Goal: Check status: Check status

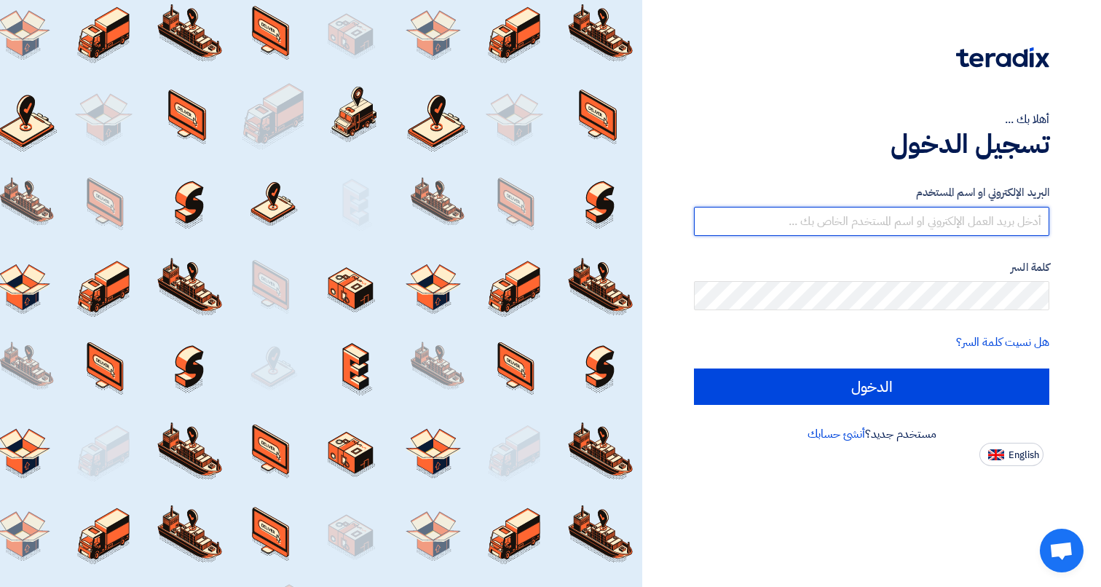
type input "[PERSON_NAME][EMAIL_ADDRESS][PERSON_NAME][DOMAIN_NAME]"
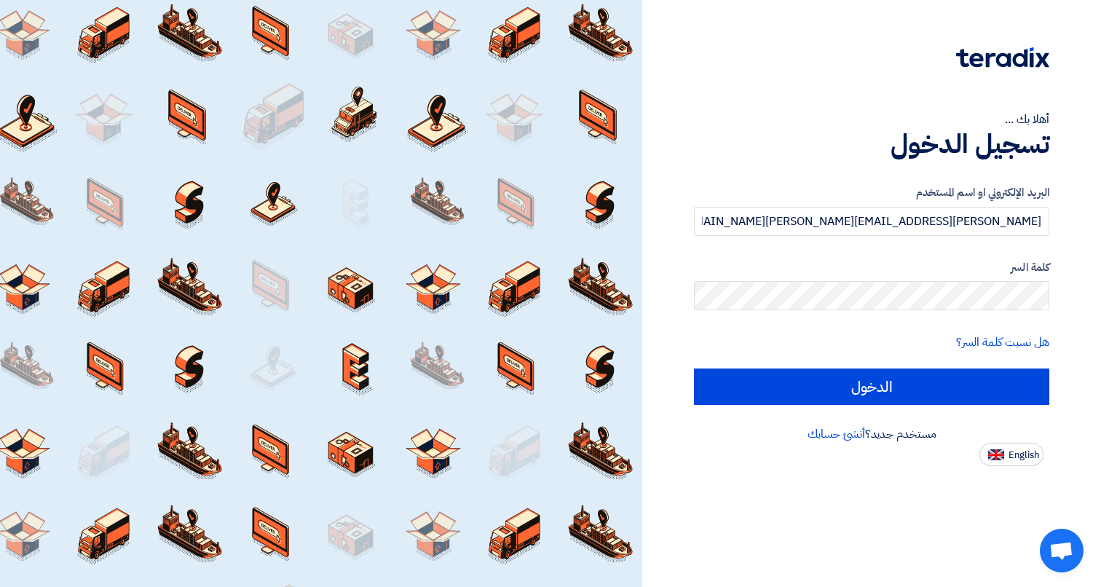
click at [832, 367] on form "البريد الإلكتروني او اسم [PERSON_NAME] [PERSON_NAME][EMAIL_ADDRESS][PERSON_NAME…" at bounding box center [871, 294] width 355 height 221
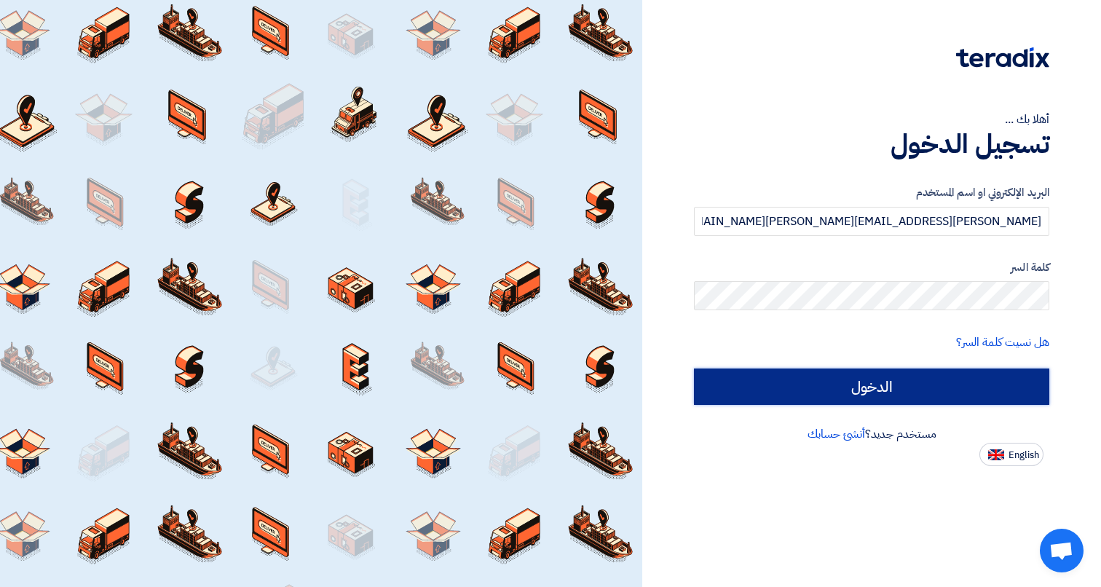
click at [832, 373] on input "الدخول" at bounding box center [871, 386] width 355 height 36
type input "Sign in"
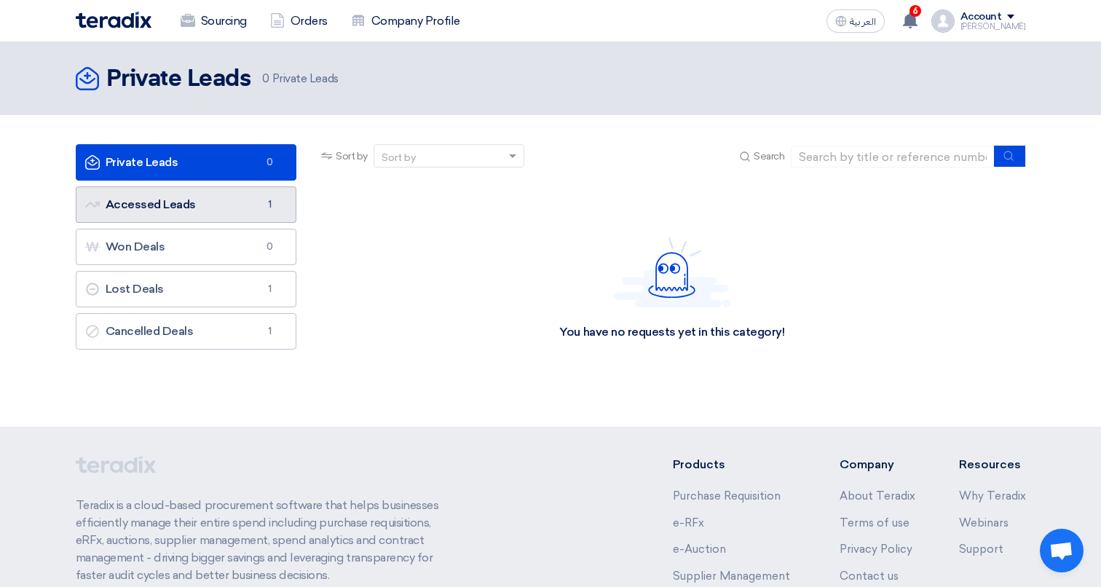
click at [263, 209] on span "1" at bounding box center [269, 204] width 17 height 15
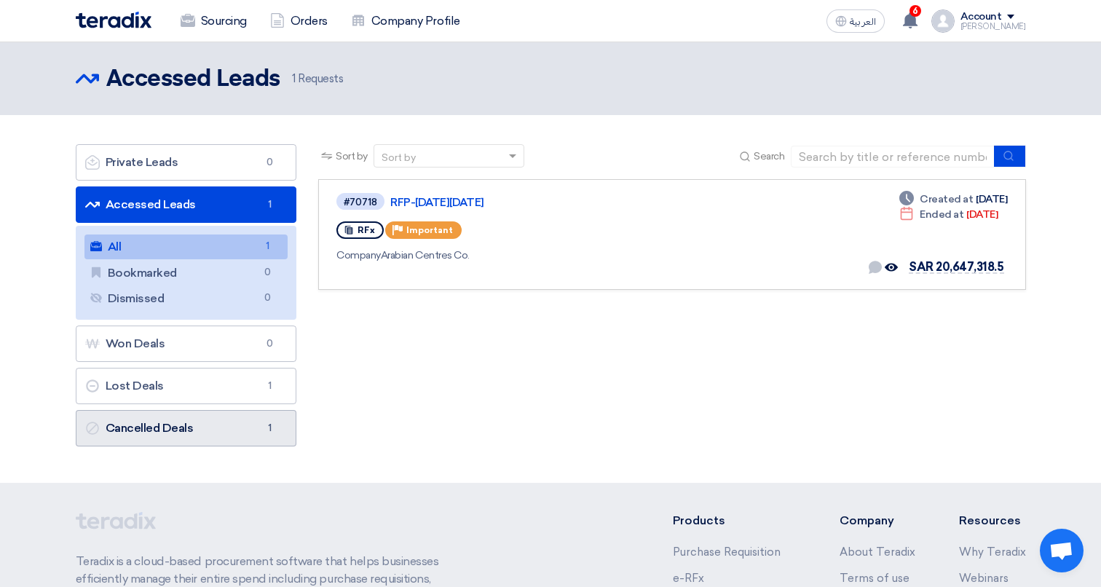
click at [206, 425] on link "Cancelled Deals Cancelled Deals 1" at bounding box center [186, 428] width 221 height 36
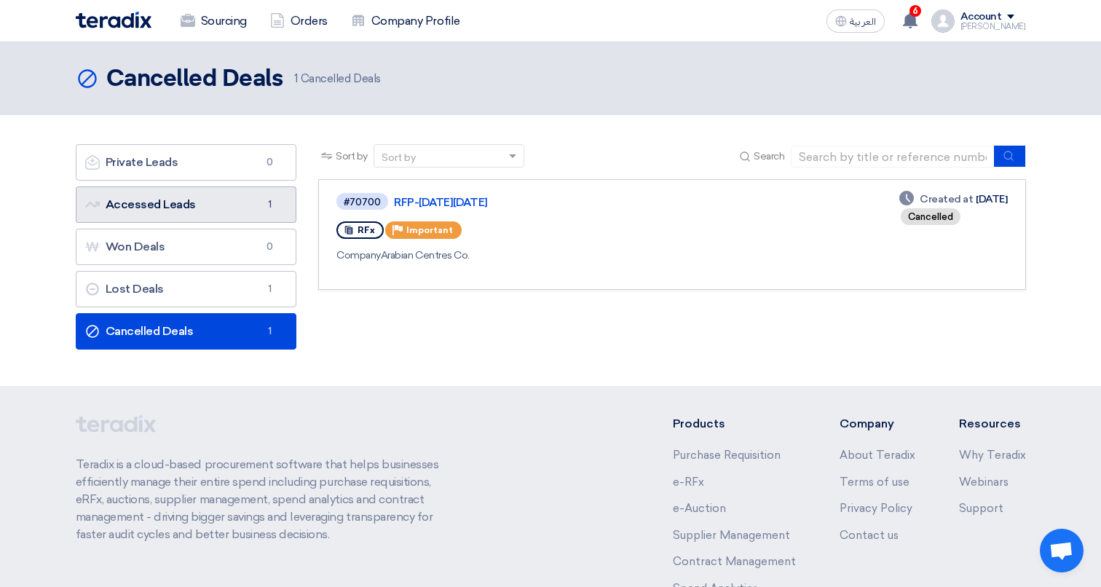
click at [211, 186] on link "Accessed Leads Accessed Leads 1" at bounding box center [186, 204] width 221 height 36
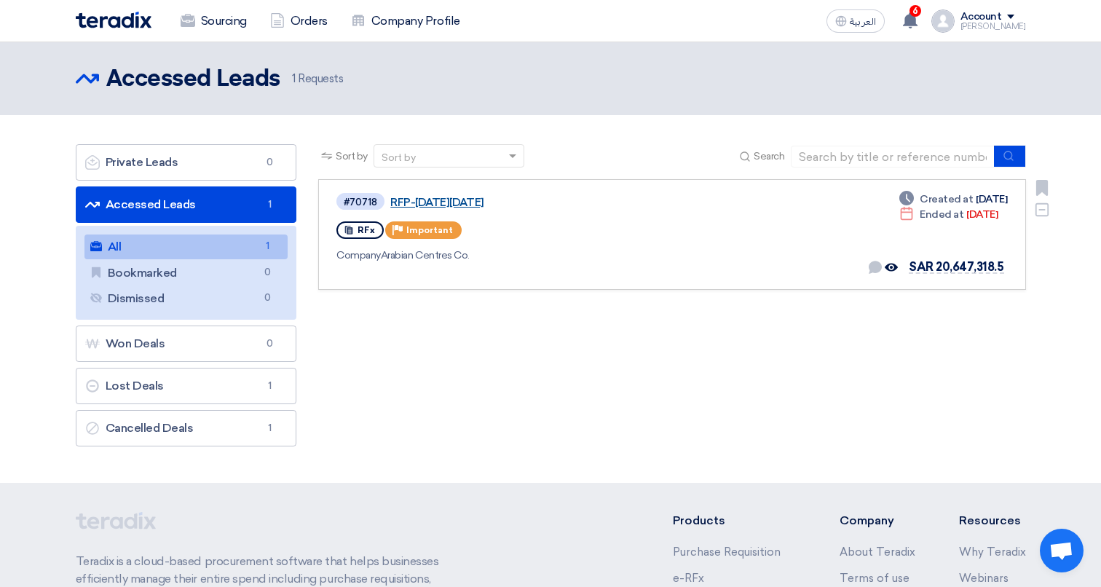
click at [460, 205] on link "RFP-[DATE][DATE]" at bounding box center [572, 202] width 364 height 13
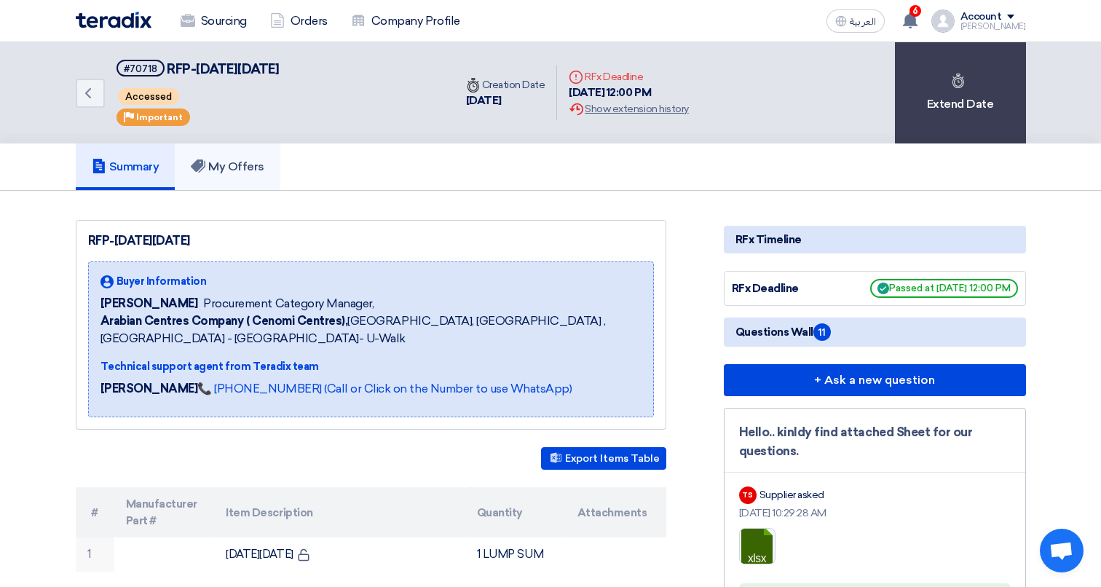
click at [257, 163] on h5 "My Offers" at bounding box center [228, 166] width 74 height 15
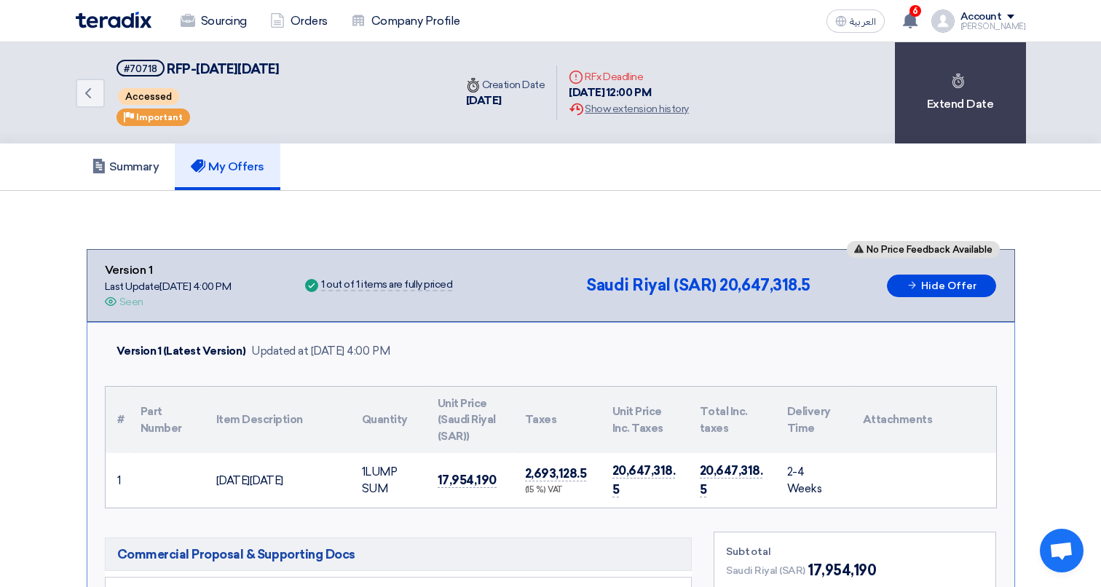
click at [376, 288] on div "1 out of 1 items are fully priced" at bounding box center [386, 286] width 131 height 12
drag, startPoint x: 376, startPoint y: 288, endPoint x: 368, endPoint y: 195, distance: 93.5
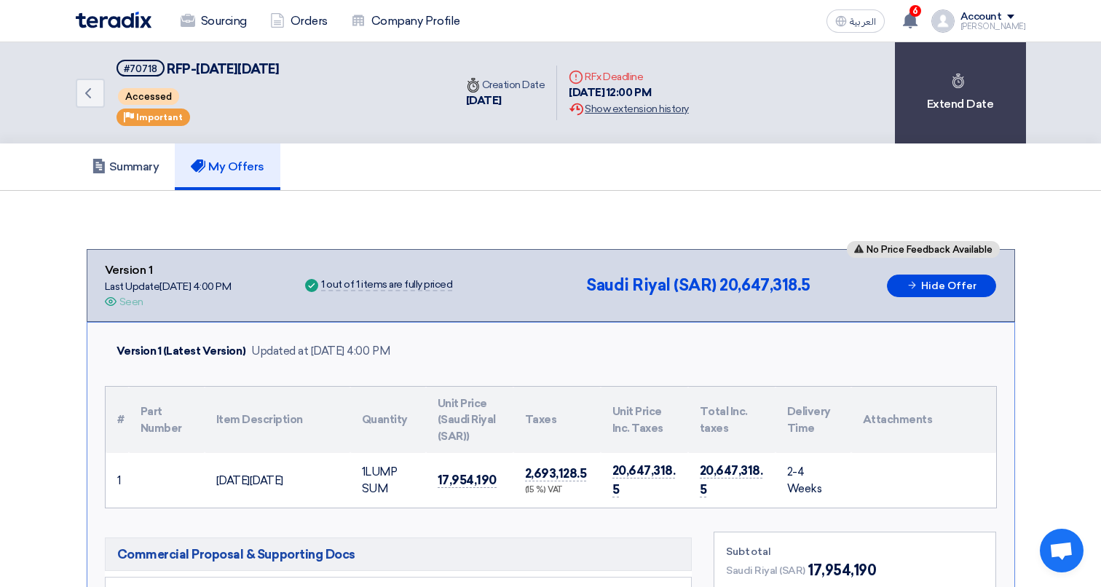
click at [615, 115] on div "Extension History Show extension history" at bounding box center [628, 108] width 119 height 15
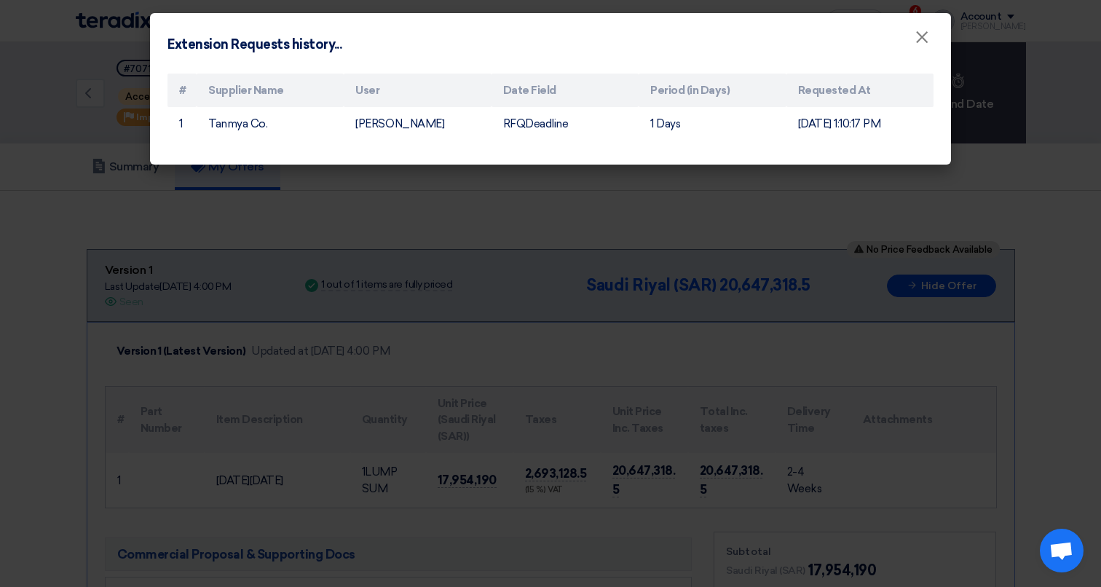
click at [620, 211] on modal-container "Extension Requests history... × # Supplier Name User Date Field Period (in Days…" at bounding box center [550, 293] width 1101 height 587
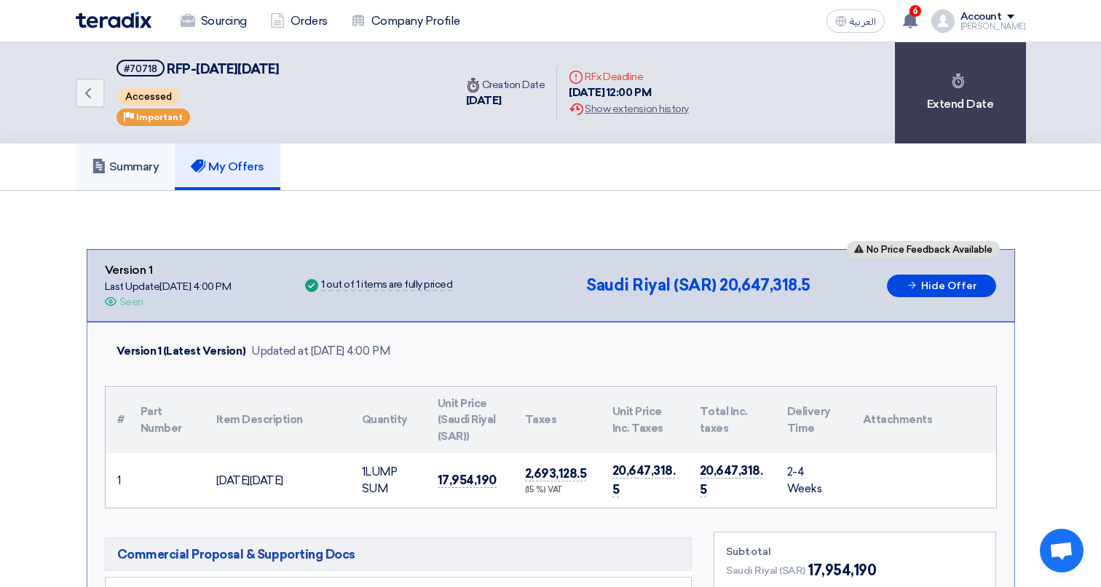
click at [124, 168] on h5 "Summary" at bounding box center [126, 166] width 68 height 15
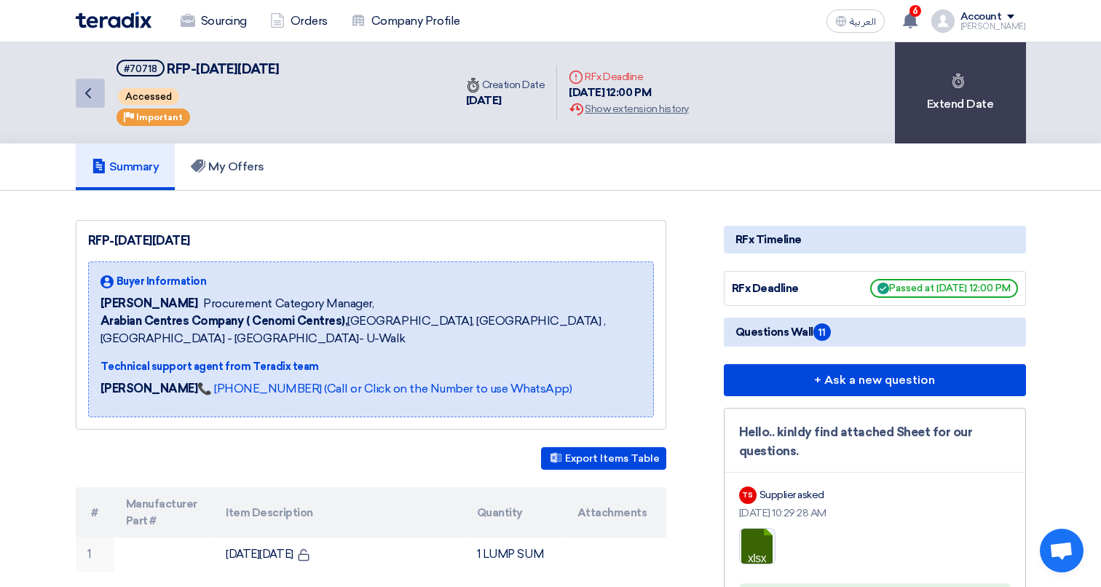
click at [92, 90] on icon "Back" at bounding box center [87, 92] width 17 height 17
